Goal: Information Seeking & Learning: Learn about a topic

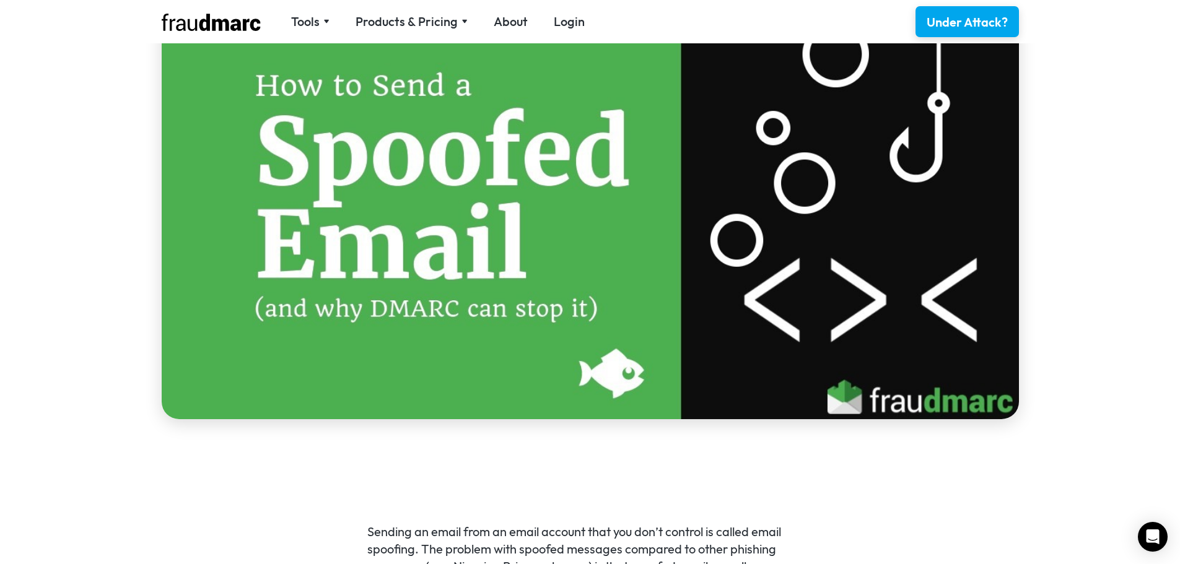
scroll to position [310, 0]
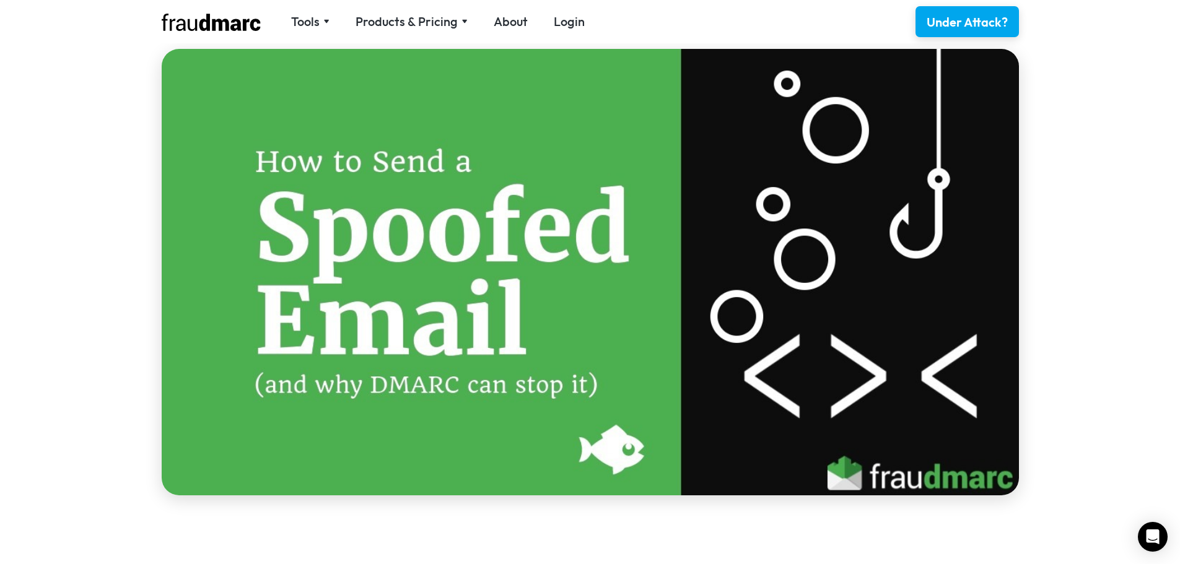
click at [802, 463] on img at bounding box center [590, 272] width 857 height 446
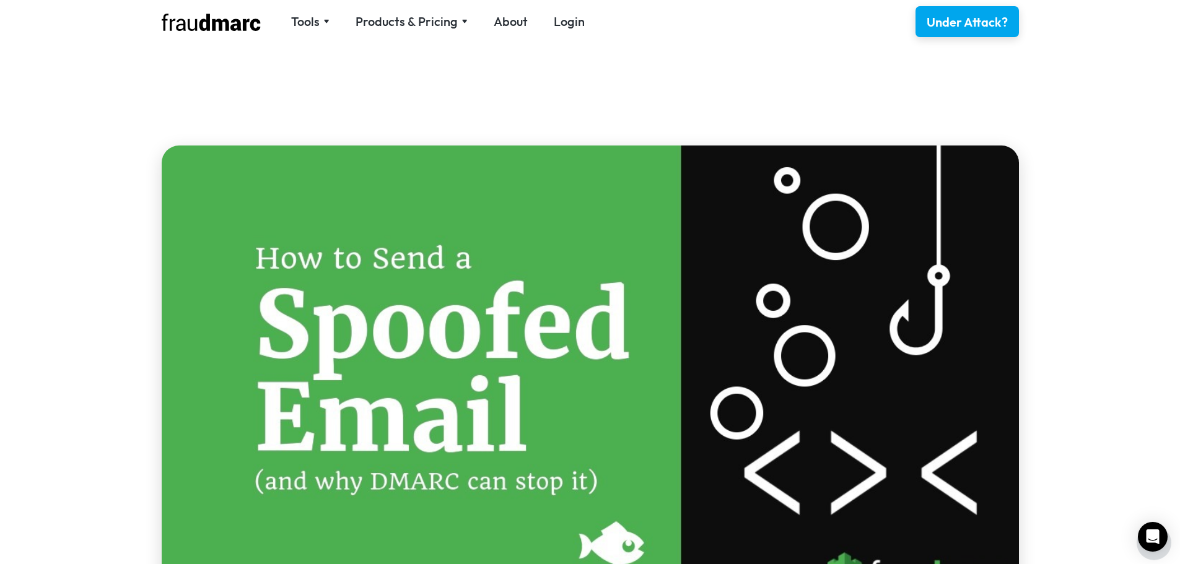
scroll to position [124, 0]
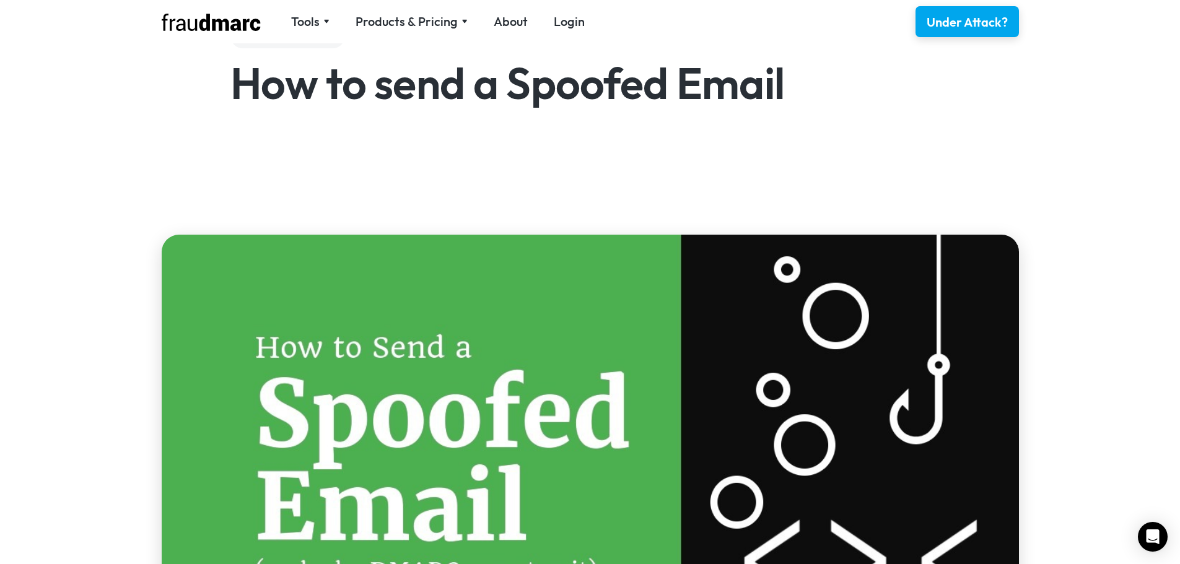
click at [247, 17] on img at bounding box center [211, 22] width 99 height 17
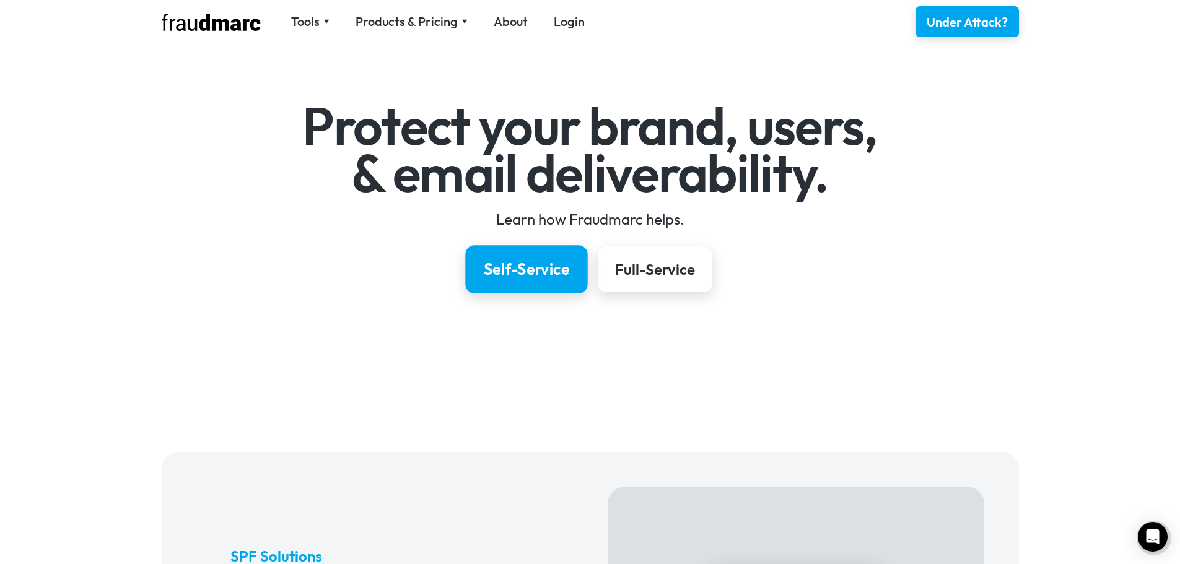
click at [528, 275] on div "Self-Service" at bounding box center [526, 269] width 86 height 21
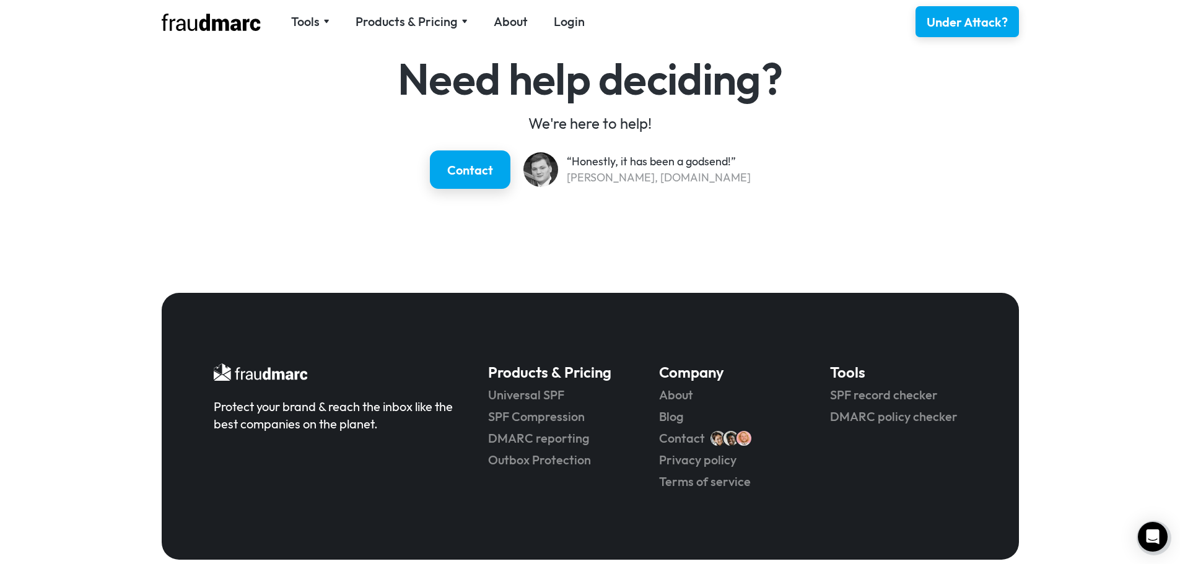
scroll to position [1843, 0]
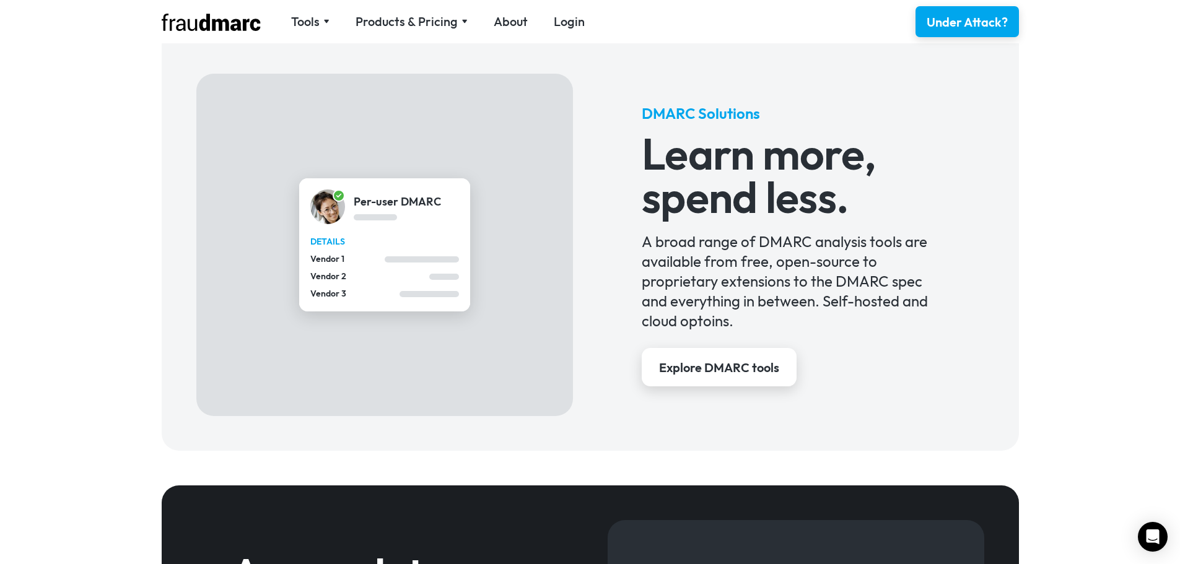
scroll to position [62, 0]
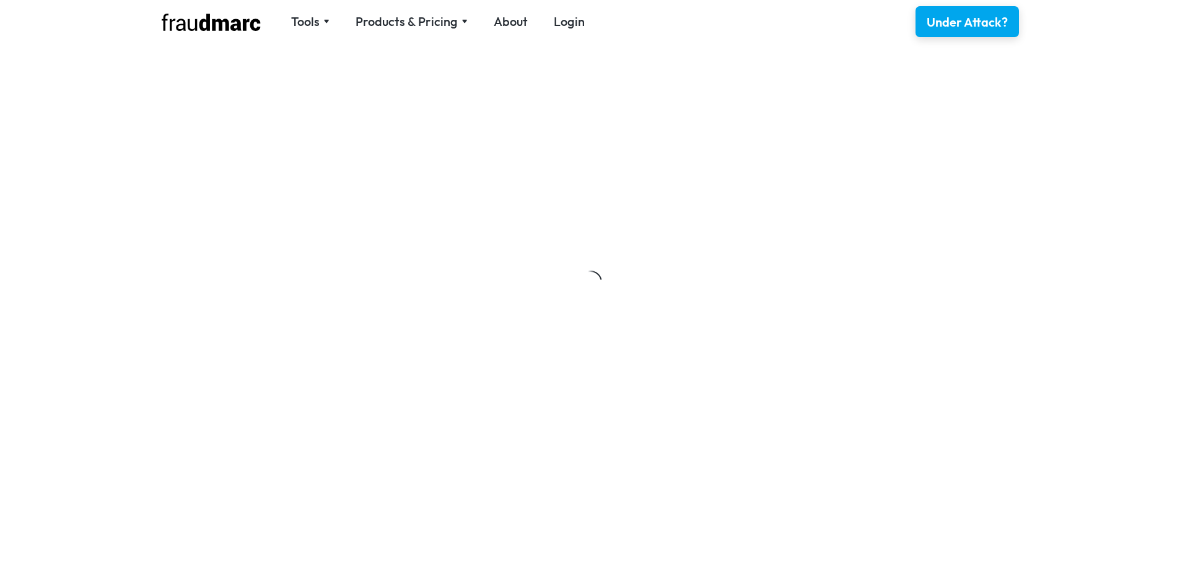
scroll to position [124, 0]
